Goal: Information Seeking & Learning: Find specific fact

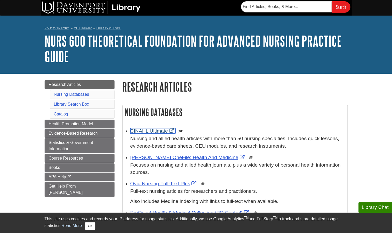
click at [158, 130] on link "CINAHL Ultimate" at bounding box center [152, 130] width 45 height 5
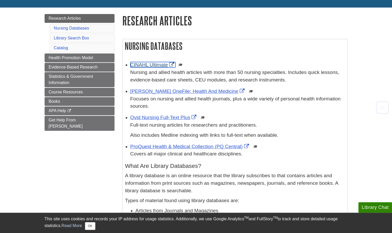
scroll to position [73, 0]
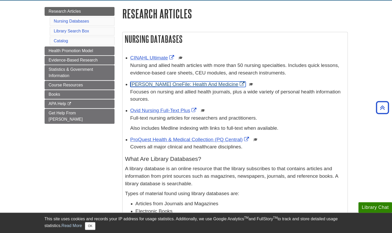
click at [167, 84] on link "[PERSON_NAME] OneFile: Health And Medicine" at bounding box center [187, 83] width 115 height 5
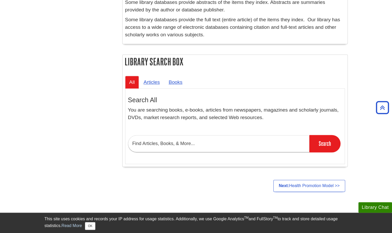
scroll to position [341, 0]
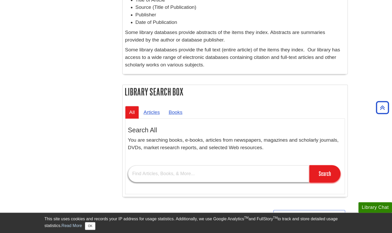
click at [148, 171] on input "text" at bounding box center [218, 173] width 181 height 17
click at [142, 174] on input "text" at bounding box center [218, 173] width 181 height 17
click at [131, 167] on input "text" at bounding box center [218, 173] width 181 height 17
click at [137, 173] on input "text" at bounding box center [218, 173] width 181 height 17
paste input "artinian intersystem model"
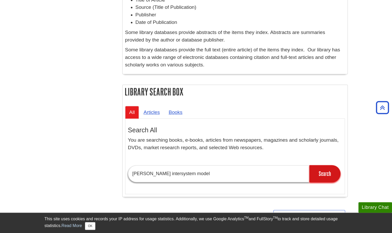
type input "artinian intersystem model"
click at [321, 173] on input "Search" at bounding box center [324, 173] width 31 height 17
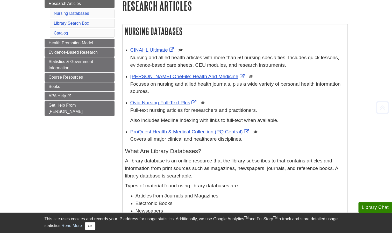
scroll to position [85, 0]
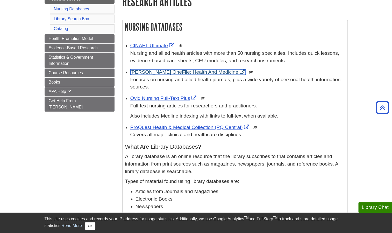
click at [187, 70] on link "[PERSON_NAME] OneFile: Health And Medicine" at bounding box center [187, 71] width 115 height 5
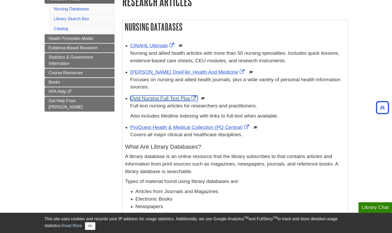
click at [160, 99] on link "Ovid Nursing Full-Text Plus" at bounding box center [163, 97] width 67 height 5
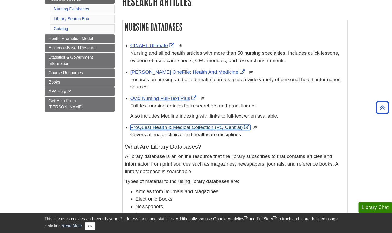
click at [149, 129] on link "ProQuest Health & Medical Collection (PQ Central)" at bounding box center [190, 126] width 120 height 5
